Goal: Task Accomplishment & Management: Use online tool/utility

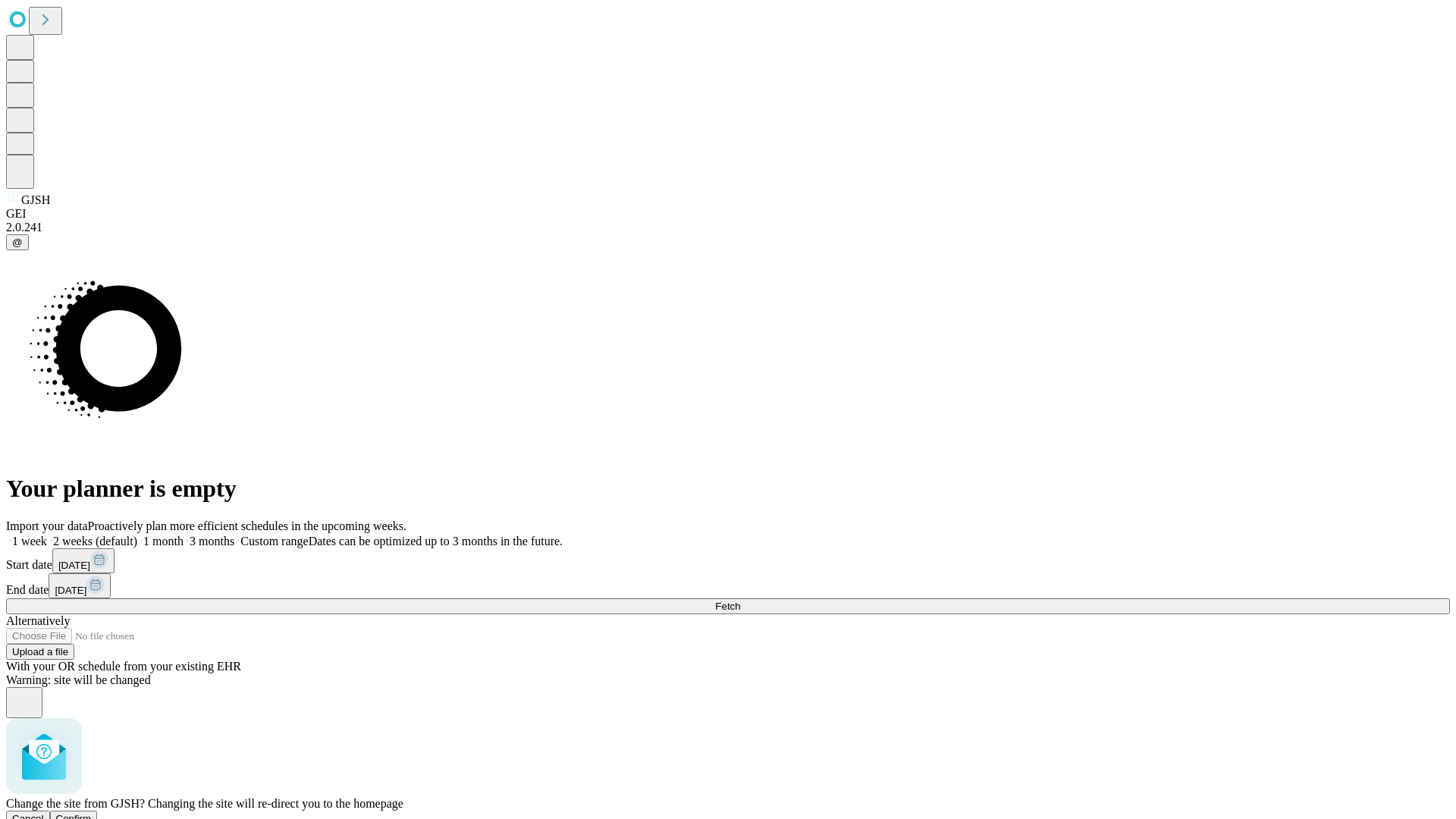
click at [92, 814] on span "Confirm" at bounding box center [74, 819] width 36 height 12
click at [47, 534] on label "1 week" at bounding box center [27, 541] width 41 height 13
click at [740, 601] on span "Fetch" at bounding box center [727, 606] width 25 height 12
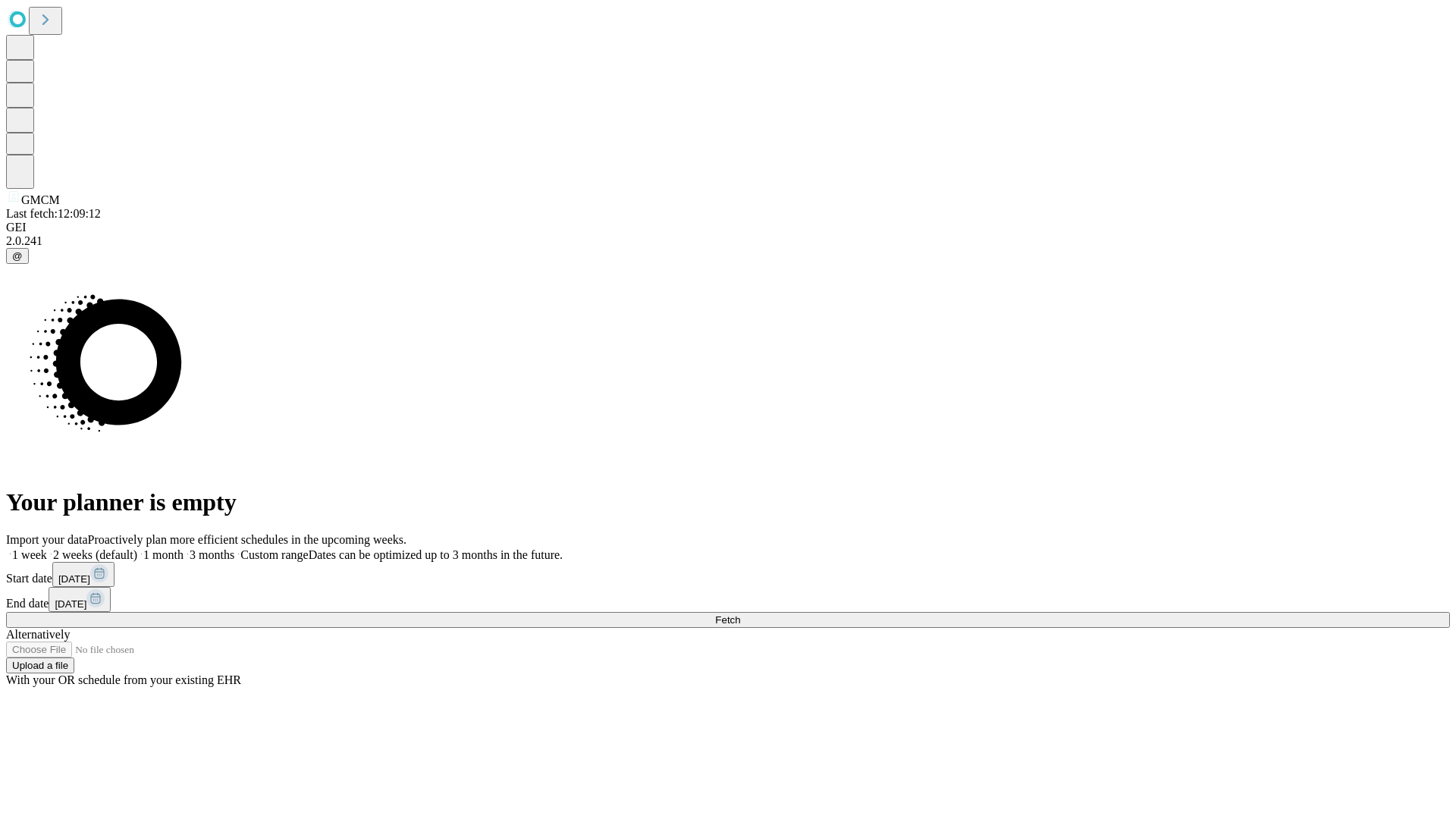
click at [47, 549] on label "1 week" at bounding box center [27, 555] width 41 height 13
click at [740, 614] on span "Fetch" at bounding box center [727, 620] width 25 height 12
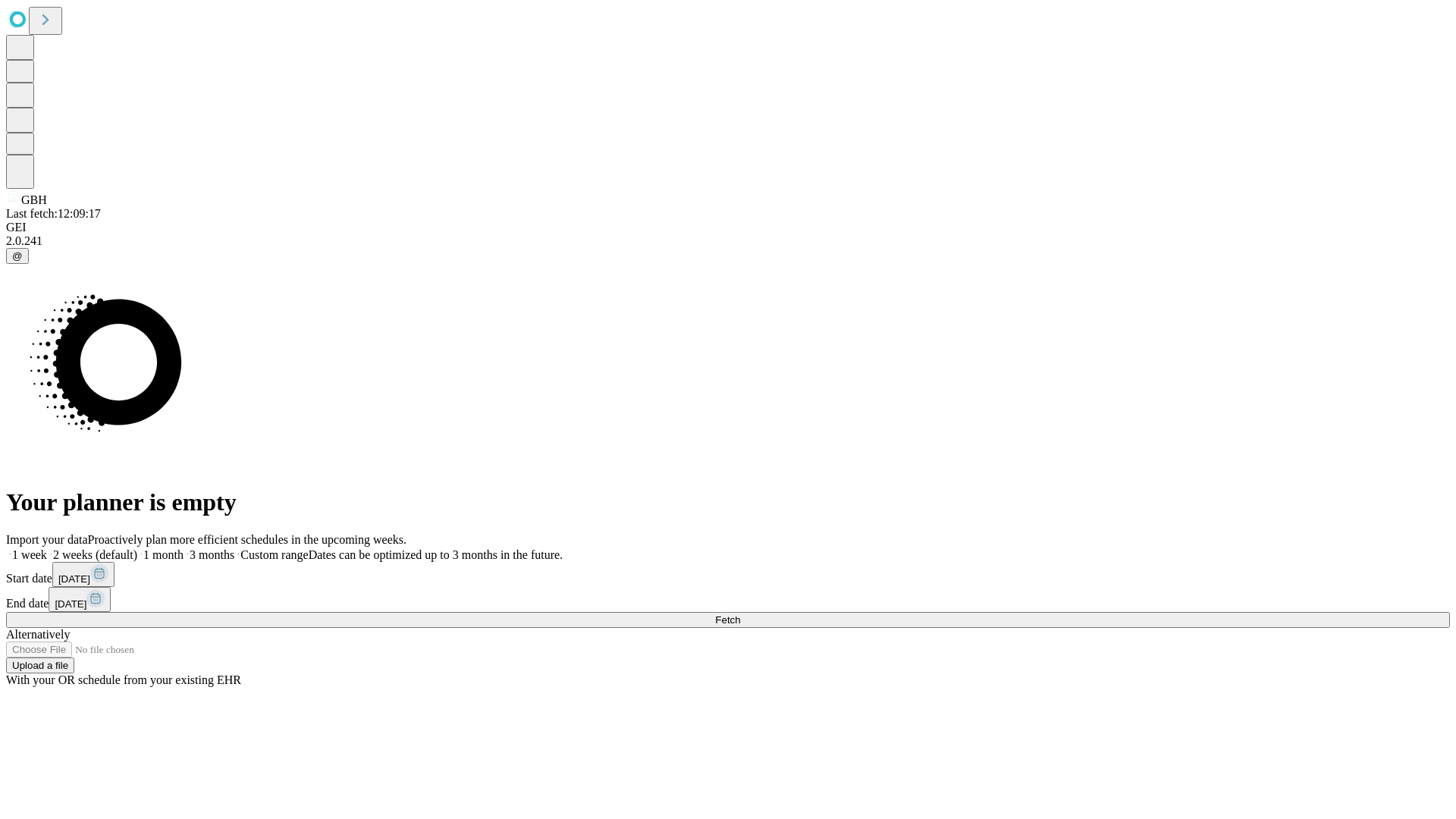
click at [47, 549] on label "1 week" at bounding box center [27, 555] width 41 height 13
click at [740, 614] on span "Fetch" at bounding box center [727, 620] width 25 height 12
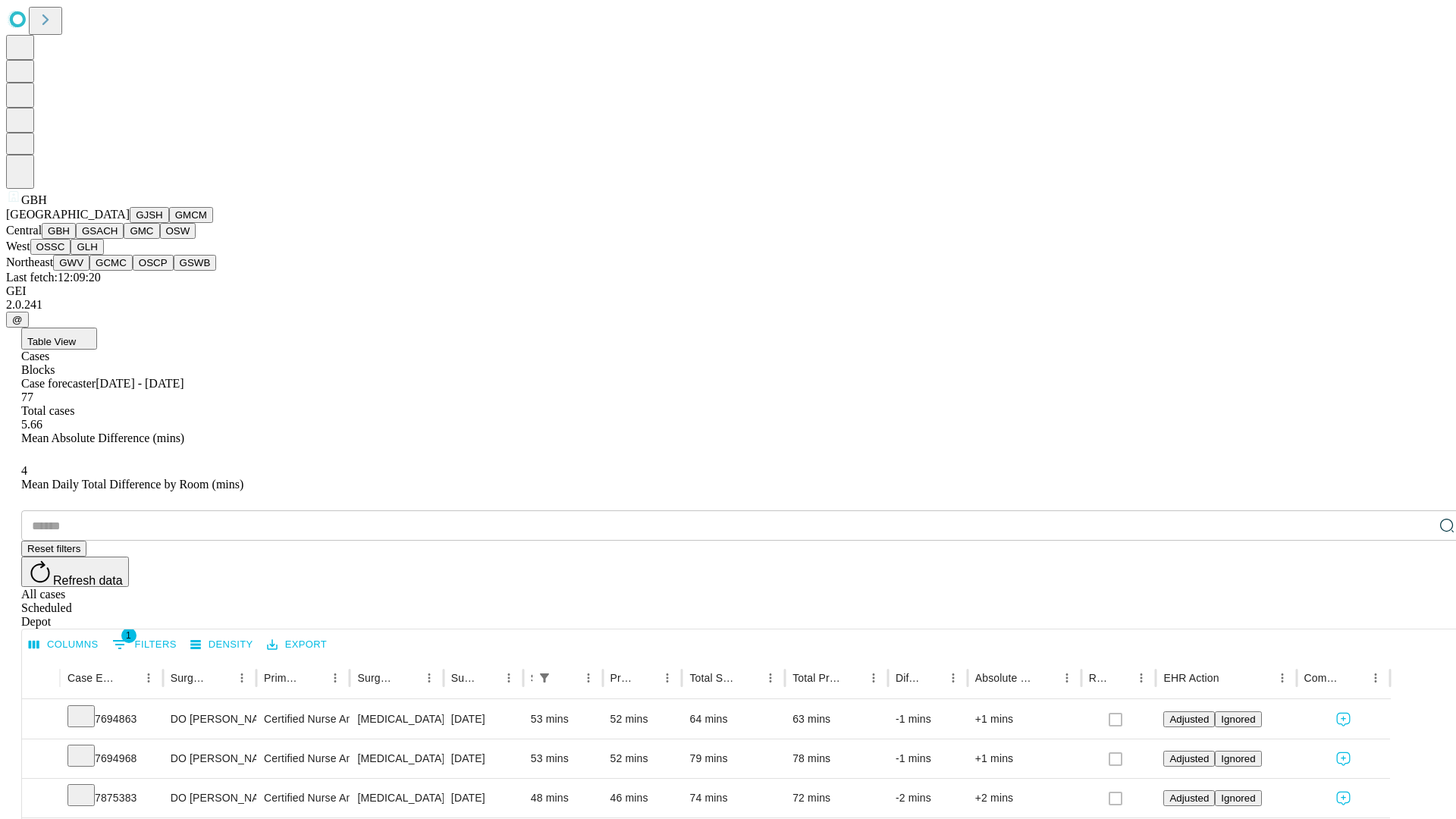
click at [117, 239] on button "GSACH" at bounding box center [100, 231] width 48 height 16
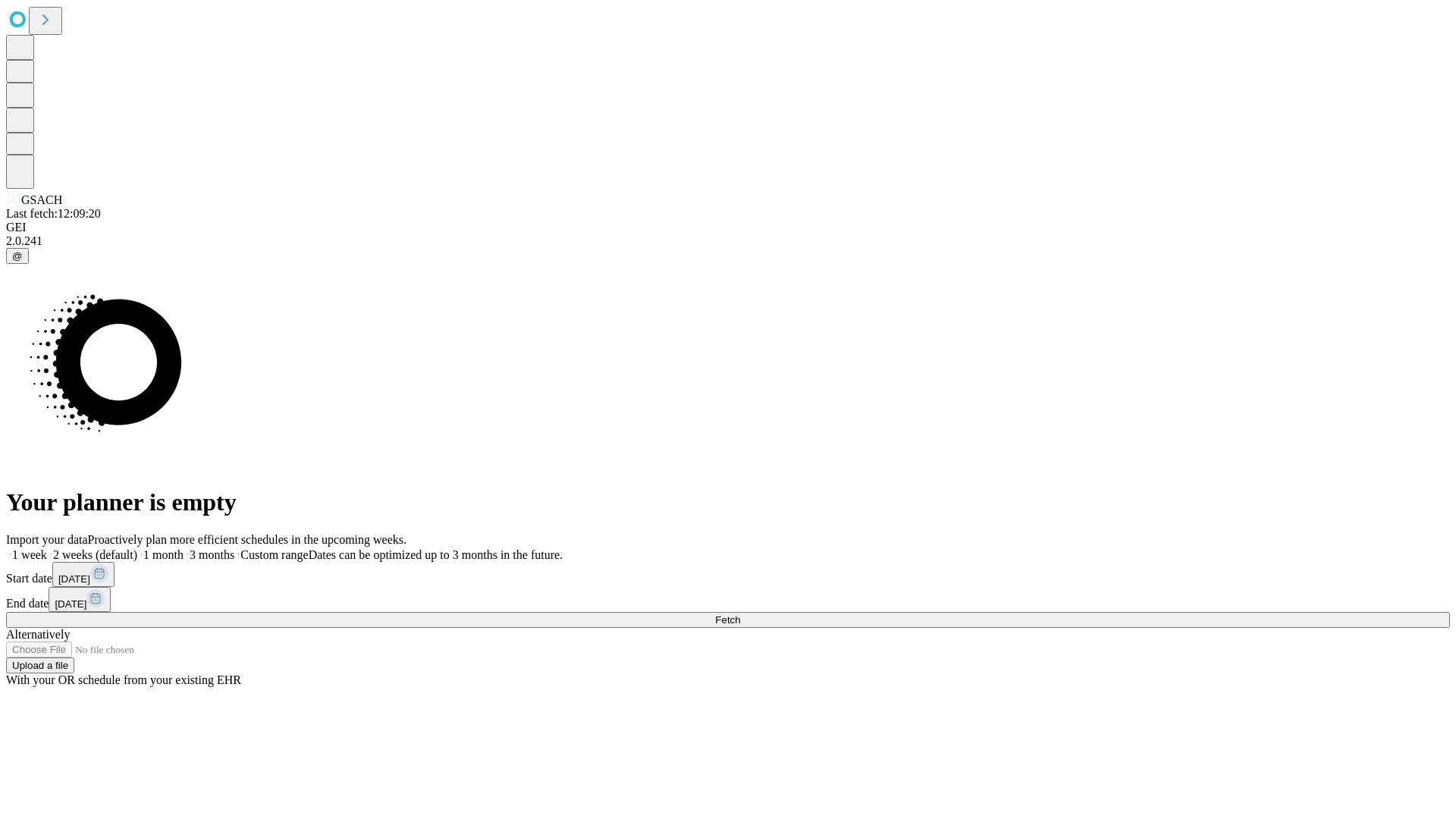
click at [47, 549] on label "1 week" at bounding box center [27, 555] width 41 height 13
click at [740, 614] on span "Fetch" at bounding box center [727, 620] width 25 height 12
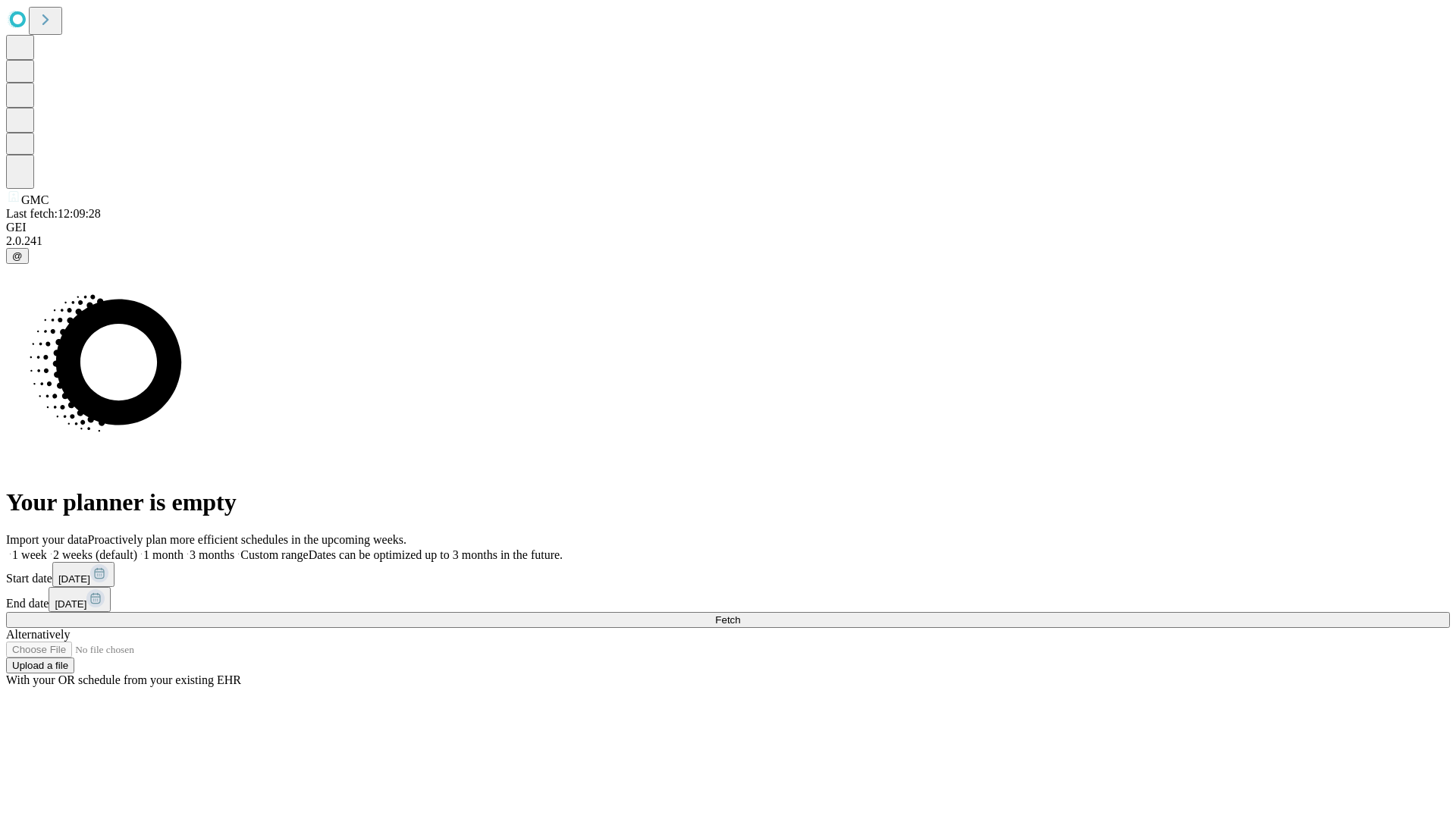
click at [47, 549] on label "1 week" at bounding box center [27, 555] width 41 height 13
click at [740, 614] on span "Fetch" at bounding box center [727, 620] width 25 height 12
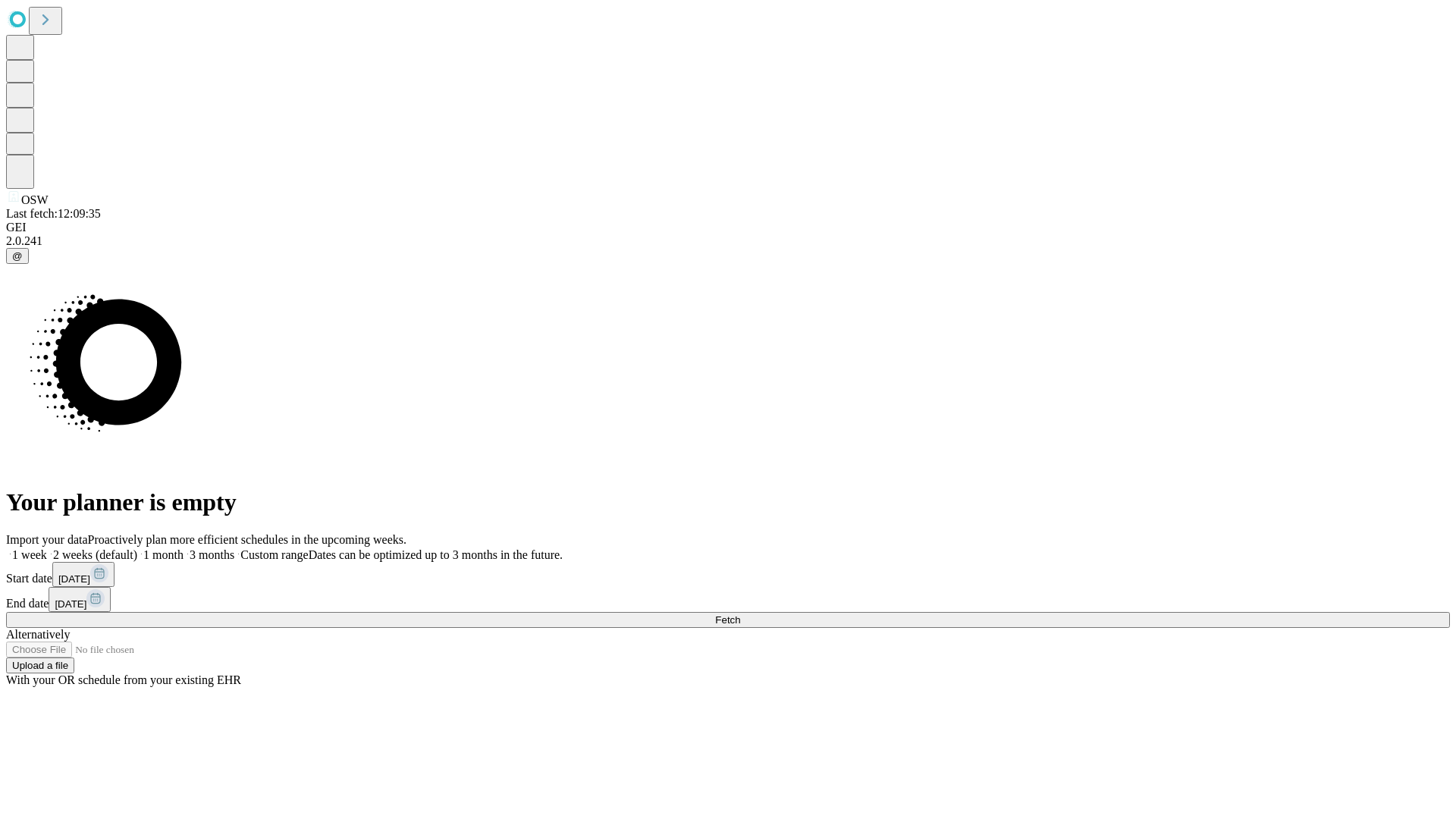
click at [47, 549] on label "1 week" at bounding box center [27, 555] width 41 height 13
click at [740, 614] on span "Fetch" at bounding box center [727, 620] width 25 height 12
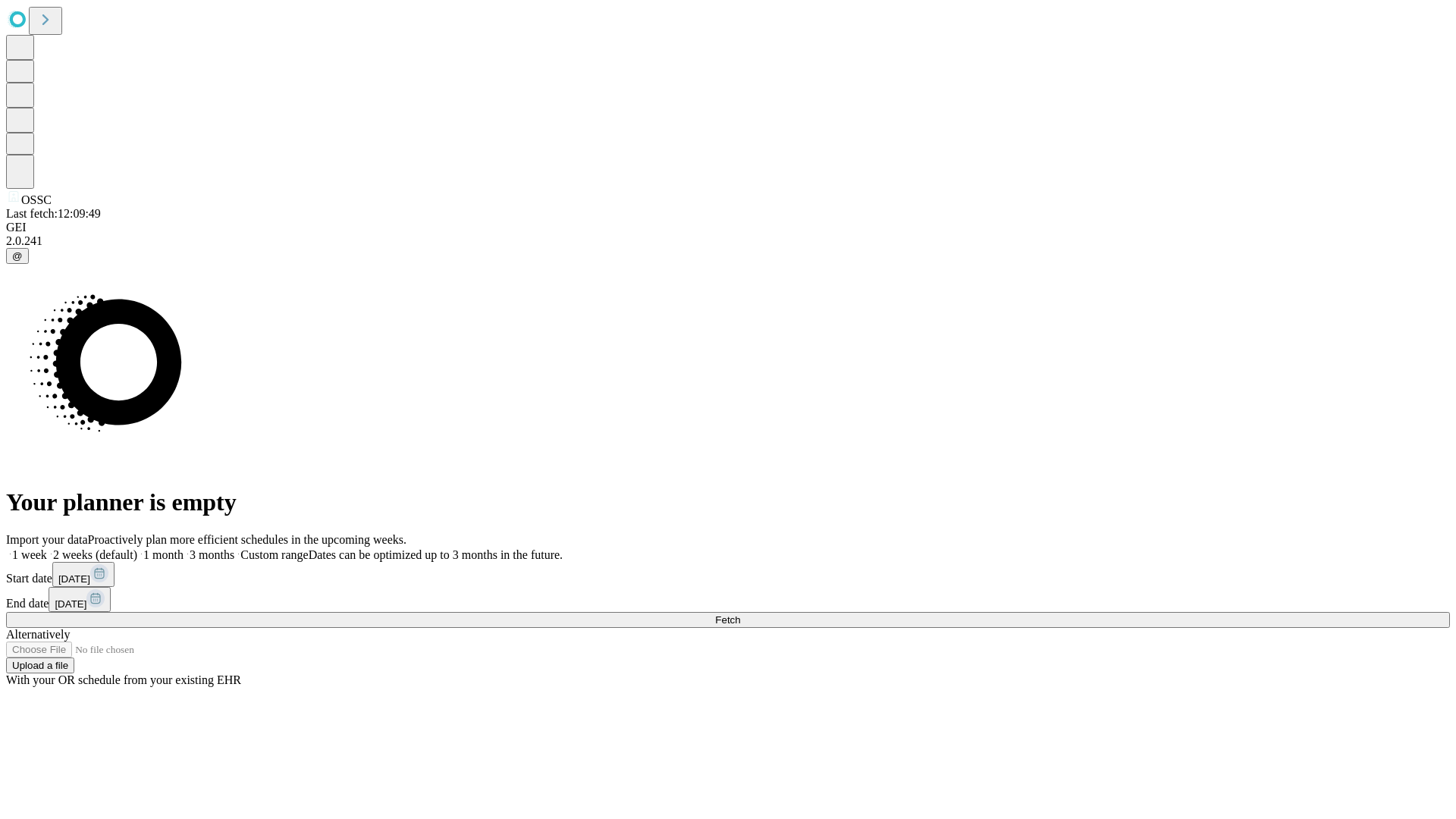
click at [47, 549] on label "1 week" at bounding box center [27, 555] width 41 height 13
click at [740, 614] on span "Fetch" at bounding box center [727, 620] width 25 height 12
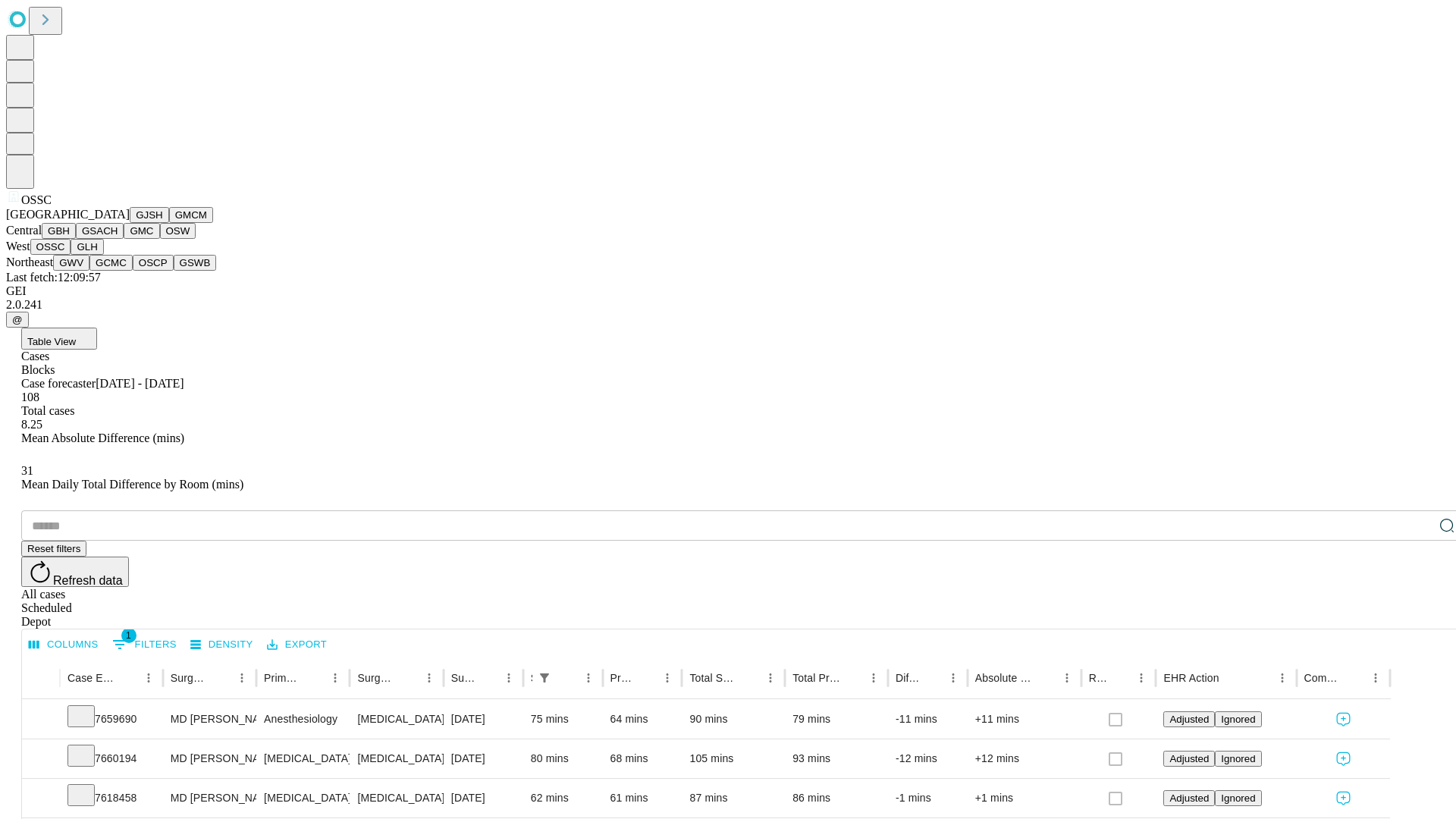
click at [103, 255] on button "GLH" at bounding box center [86, 247] width 33 height 16
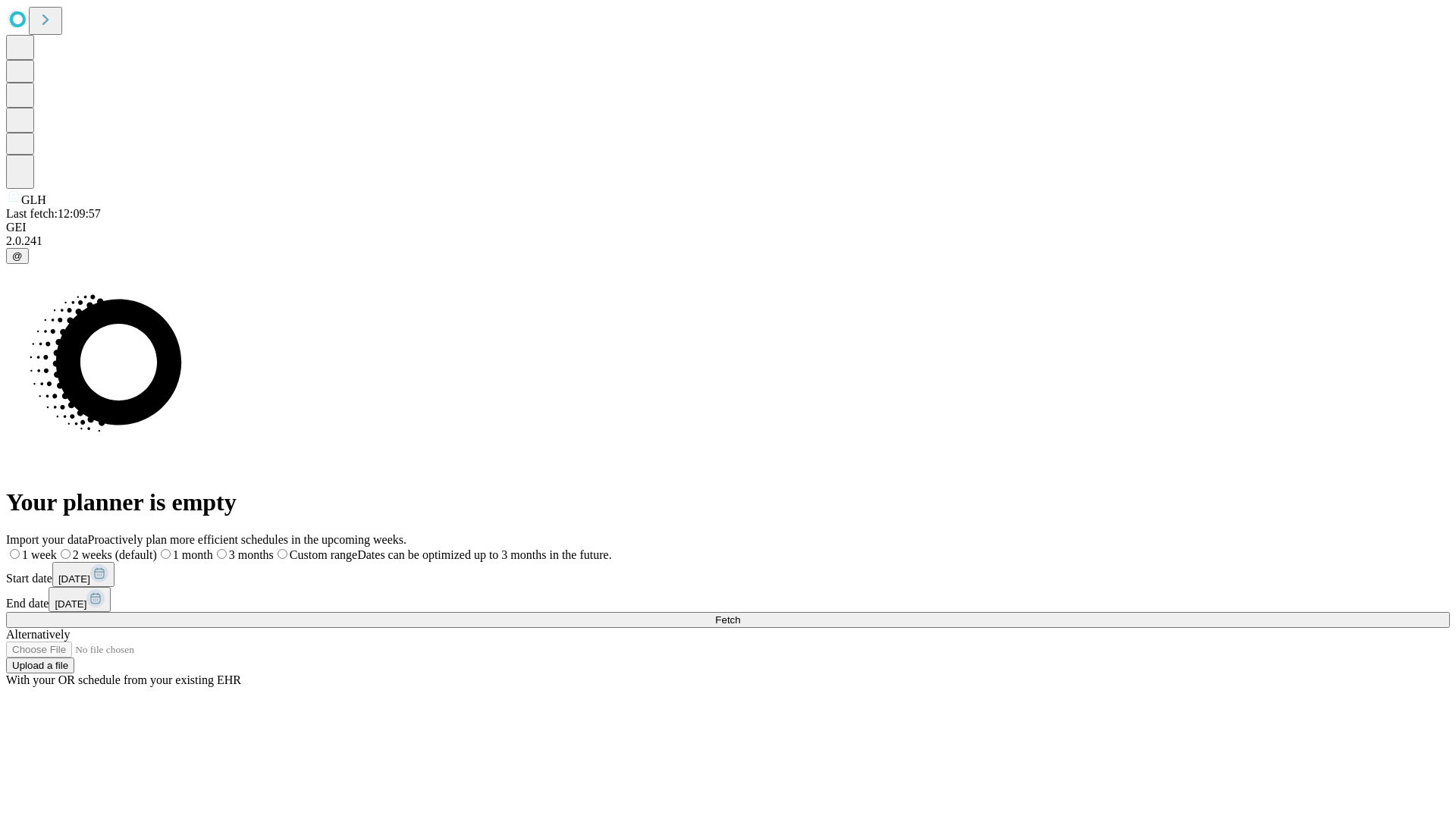
click at [57, 549] on label "1 week" at bounding box center [31, 555] width 51 height 13
click at [740, 614] on span "Fetch" at bounding box center [727, 620] width 25 height 12
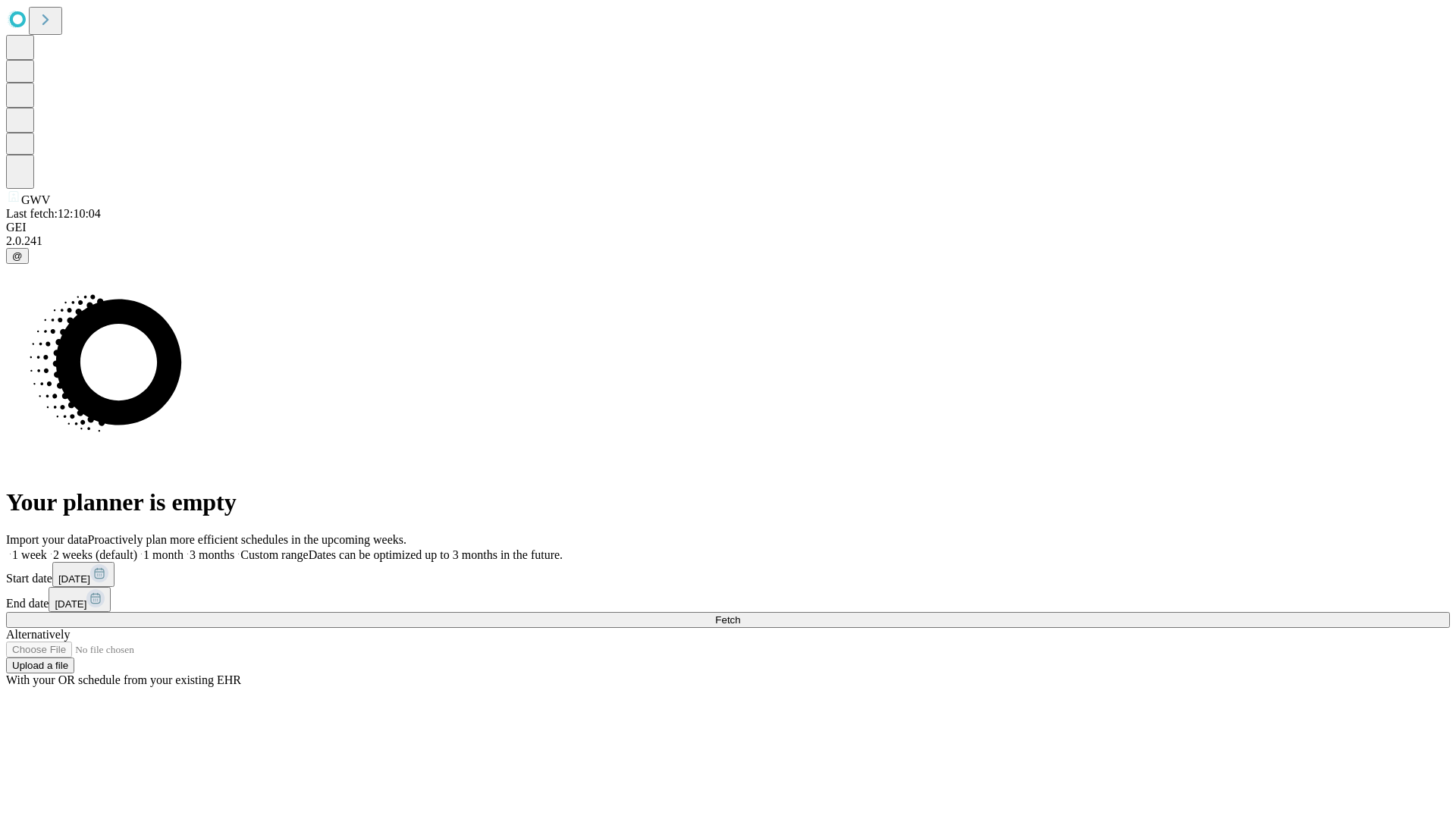
click at [47, 549] on label "1 week" at bounding box center [27, 555] width 41 height 13
click at [740, 614] on span "Fetch" at bounding box center [727, 620] width 25 height 12
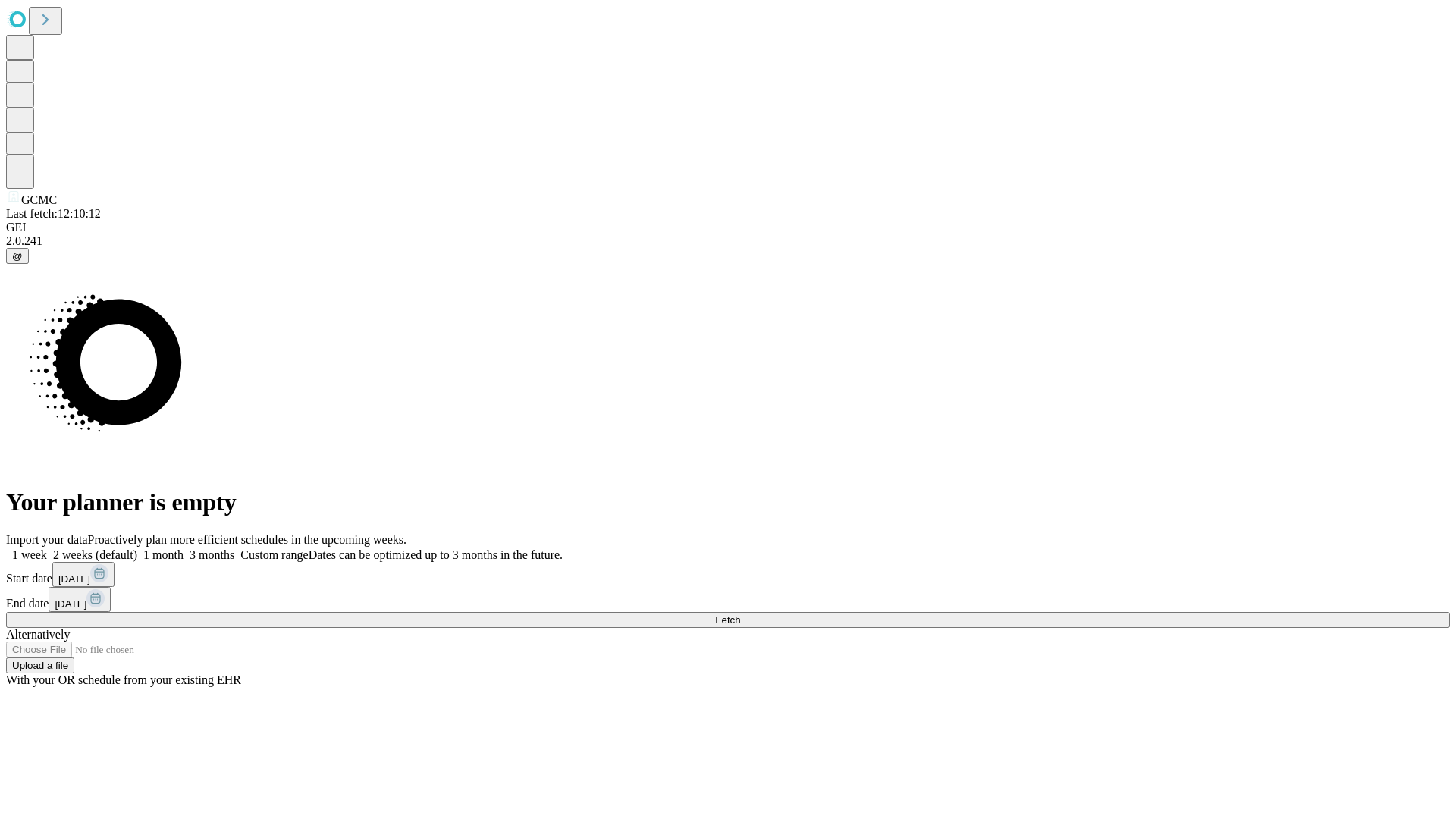
click at [740, 614] on span "Fetch" at bounding box center [727, 620] width 25 height 12
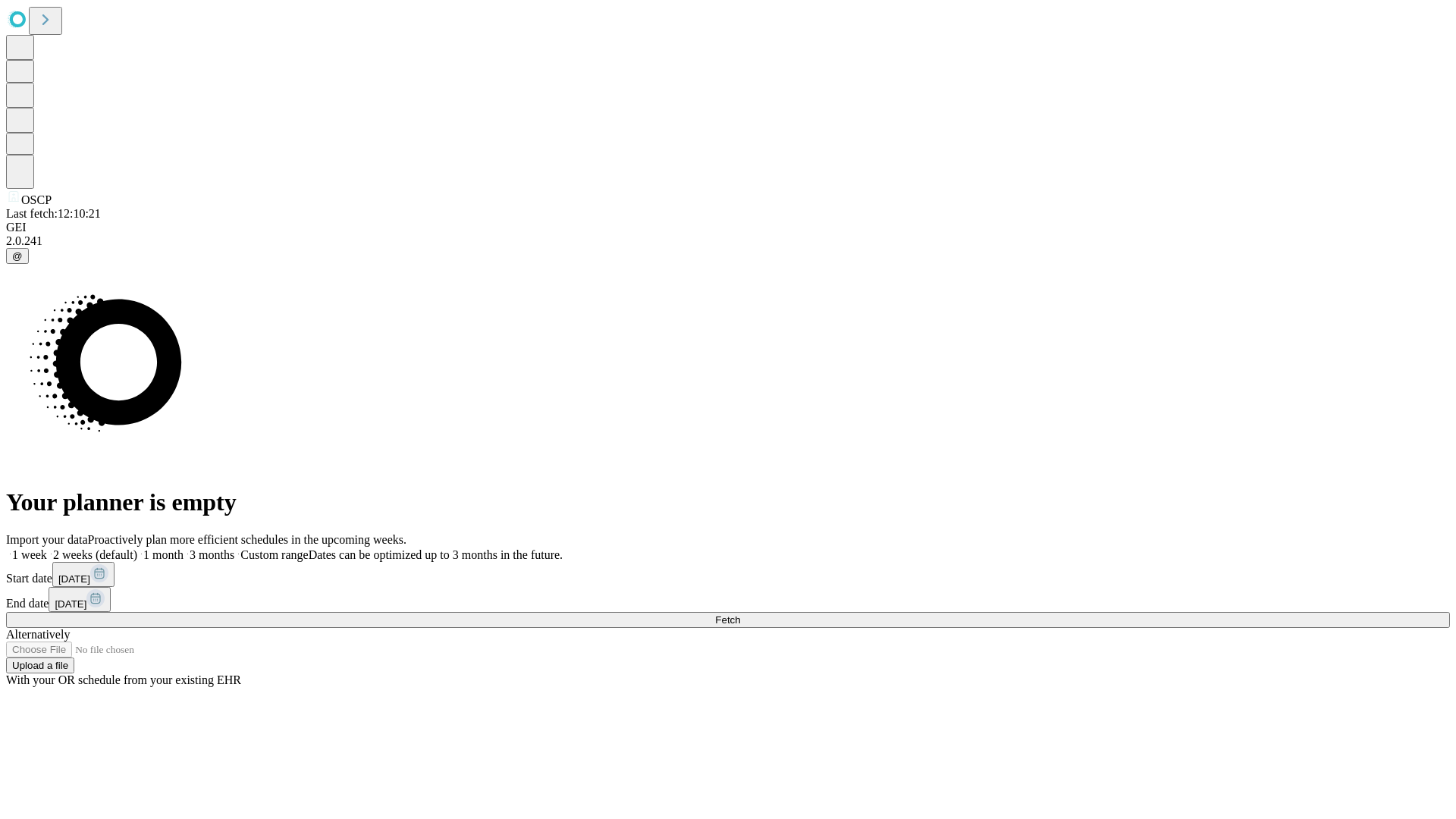
click at [47, 549] on label "1 week" at bounding box center [27, 555] width 41 height 13
click at [740, 614] on span "Fetch" at bounding box center [727, 620] width 25 height 12
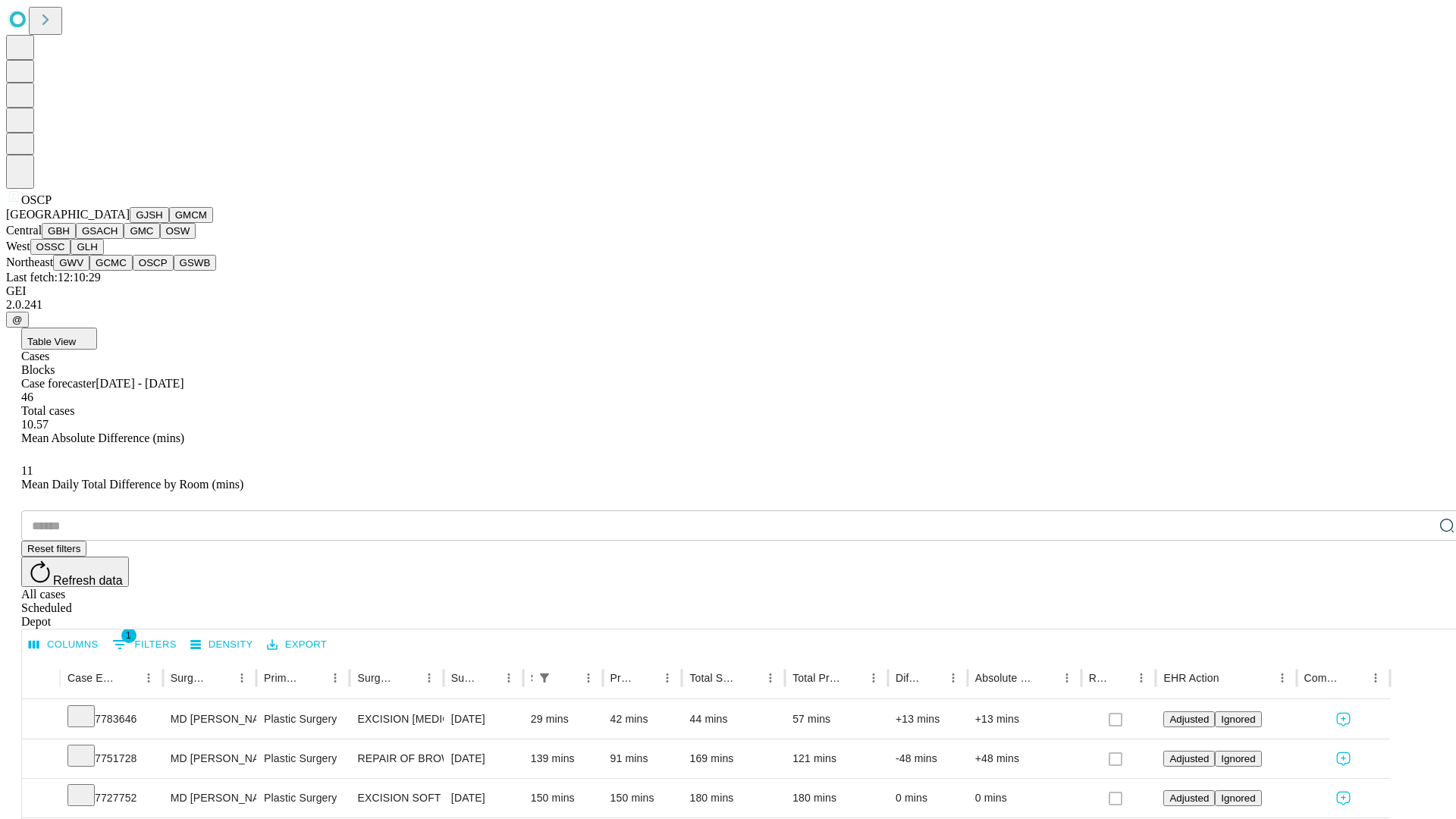
click at [173, 271] on button "GSWB" at bounding box center [195, 263] width 44 height 16
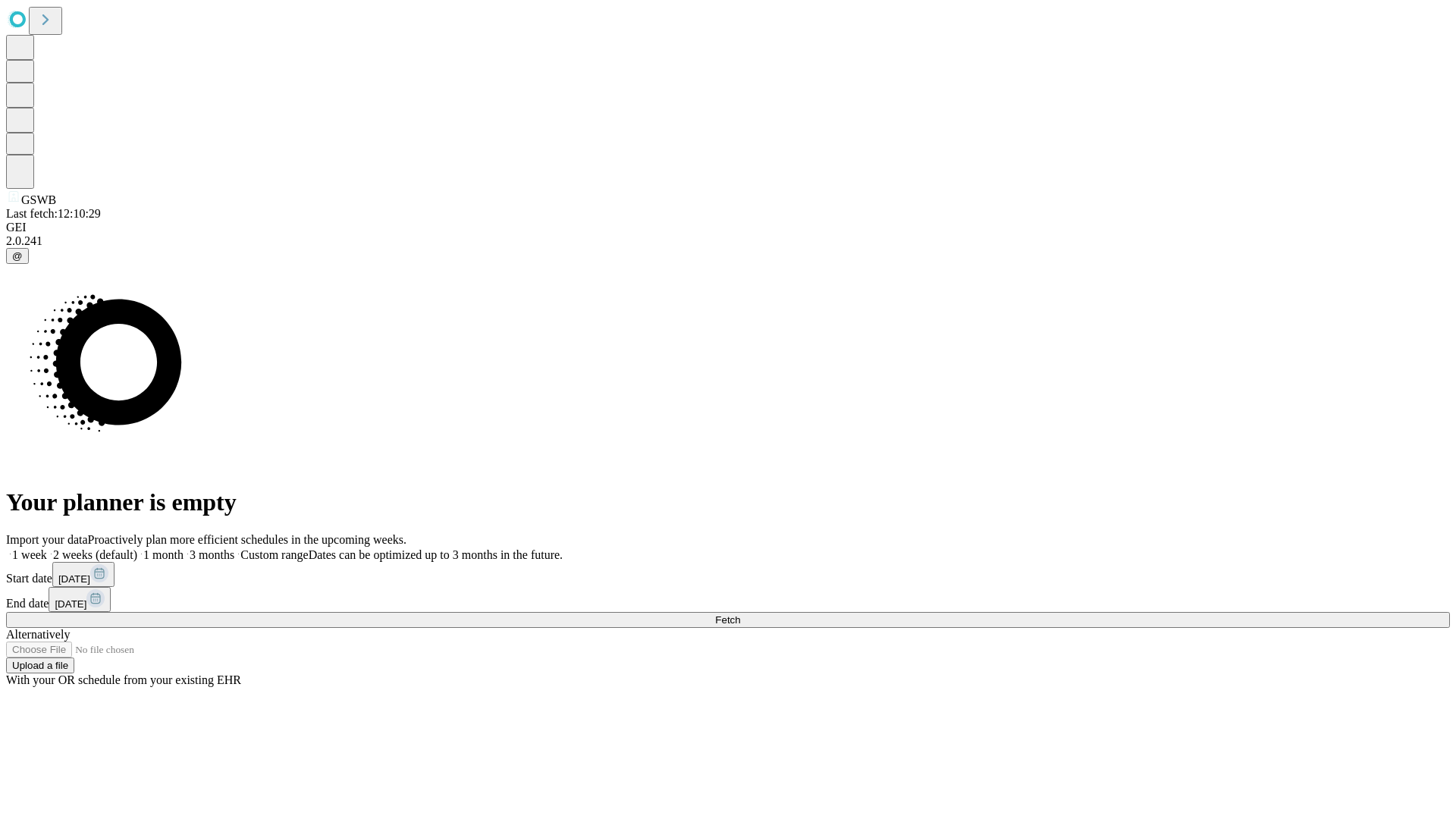
click at [47, 549] on label "1 week" at bounding box center [27, 555] width 41 height 13
click at [740, 614] on span "Fetch" at bounding box center [727, 620] width 25 height 12
